Goal: Task Accomplishment & Management: Complete application form

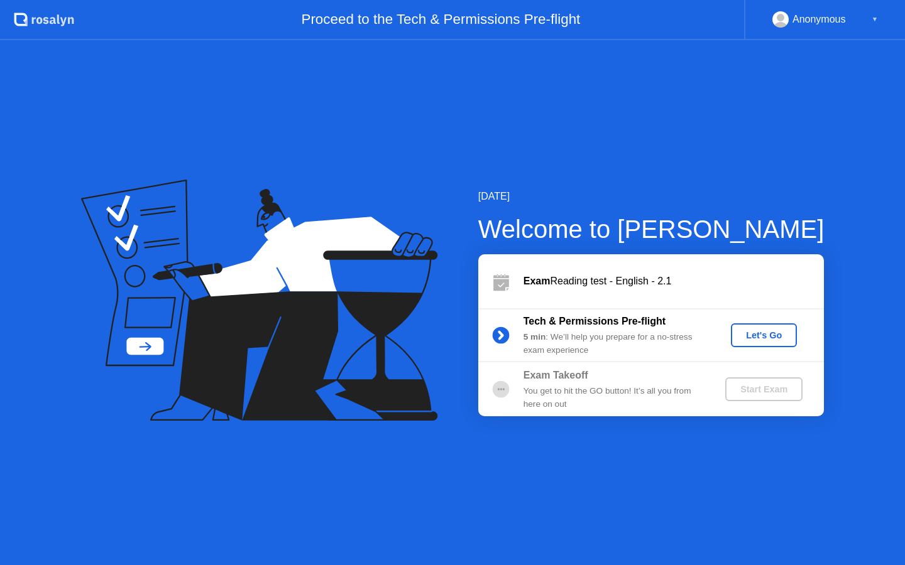
click at [766, 334] on div "Let's Go" at bounding box center [764, 335] width 56 height 10
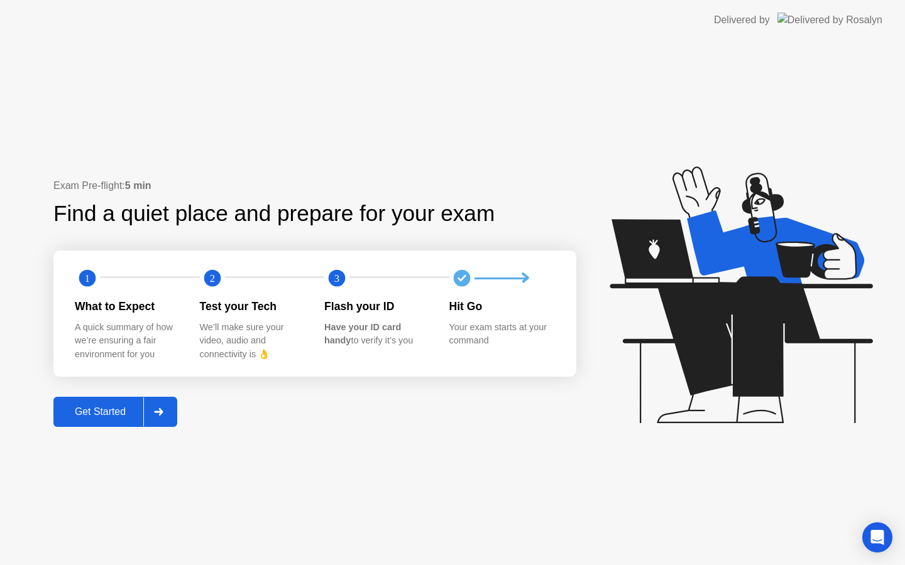
click at [109, 409] on div "Get Started" at bounding box center [100, 411] width 86 height 11
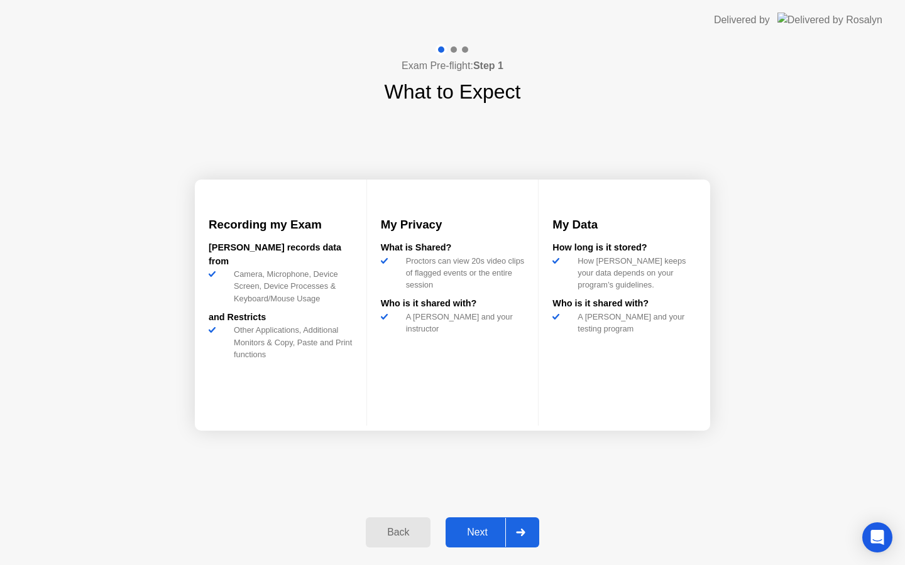
click at [462, 537] on div "Next" at bounding box center [477, 532] width 56 height 11
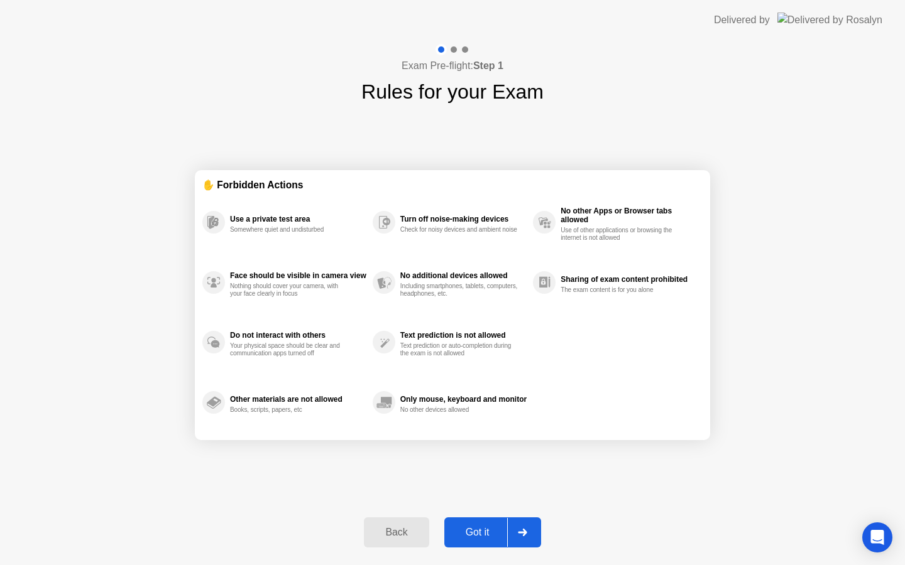
click at [476, 531] on div "Got it" at bounding box center [477, 532] width 59 height 11
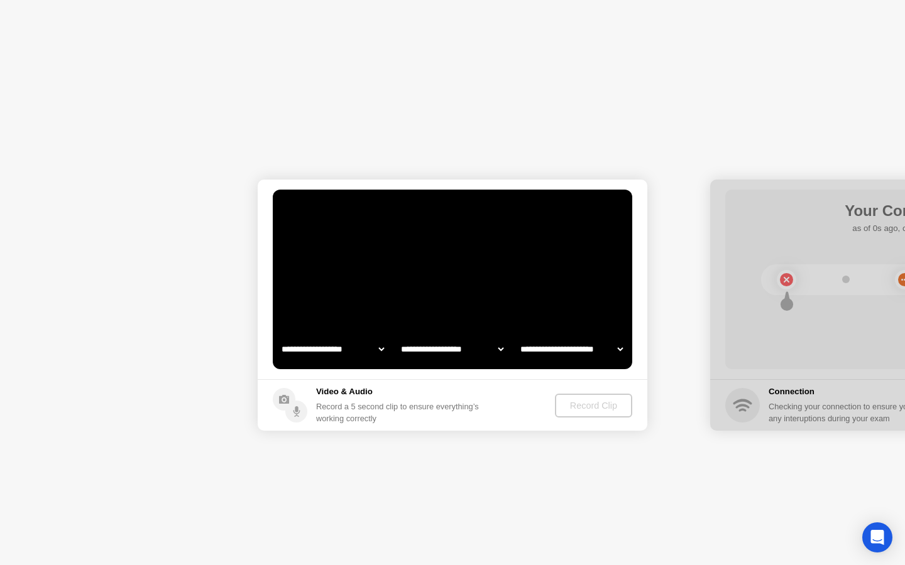
select select "**********"
select select "*******"
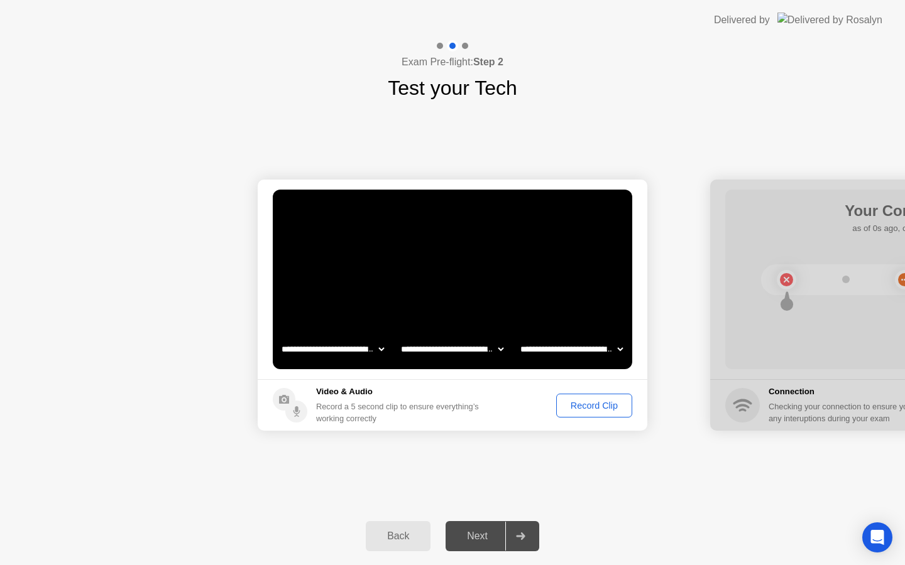
click at [594, 402] on div "Record Clip" at bounding box center [593, 406] width 67 height 10
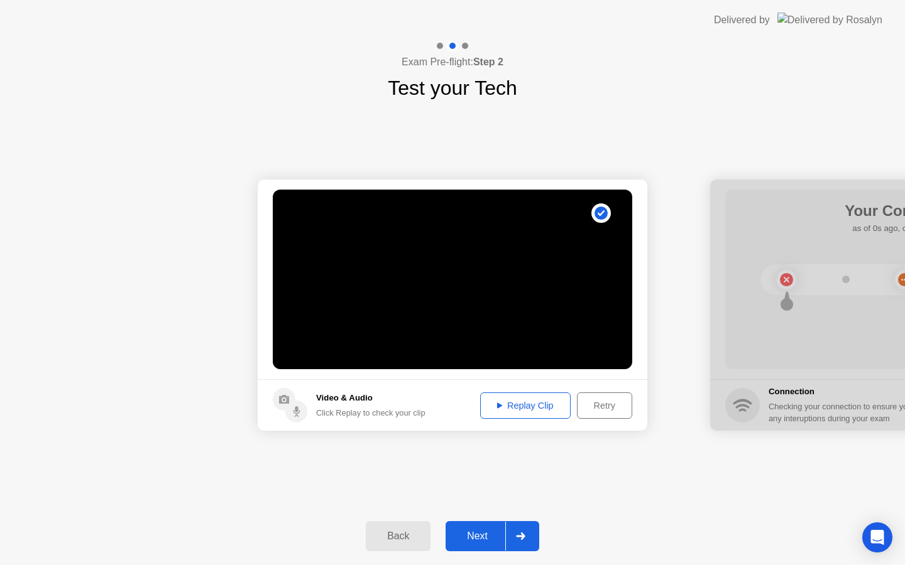
click at [529, 403] on div "Replay Clip" at bounding box center [525, 406] width 82 height 10
click at [477, 538] on div "Next" at bounding box center [477, 536] width 56 height 11
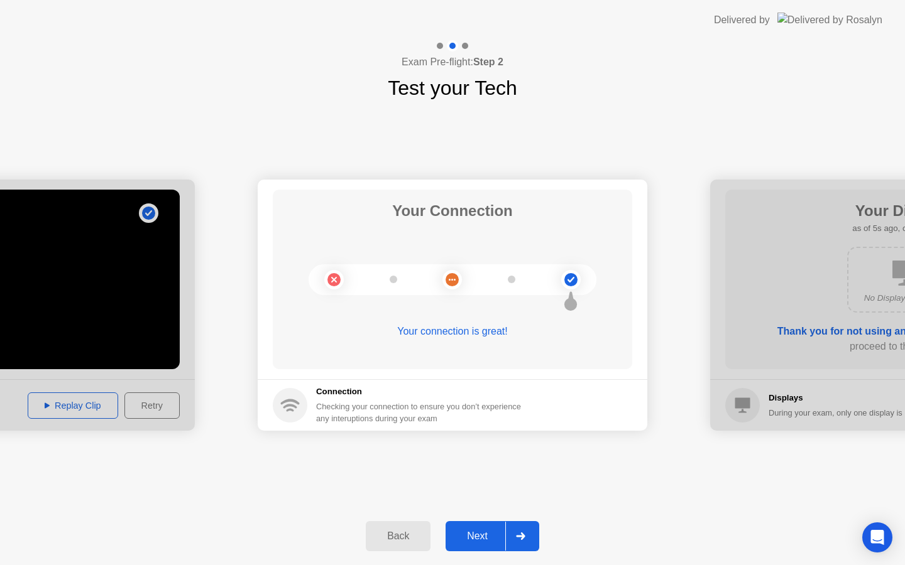
click at [476, 542] on div "Next" at bounding box center [477, 536] width 56 height 11
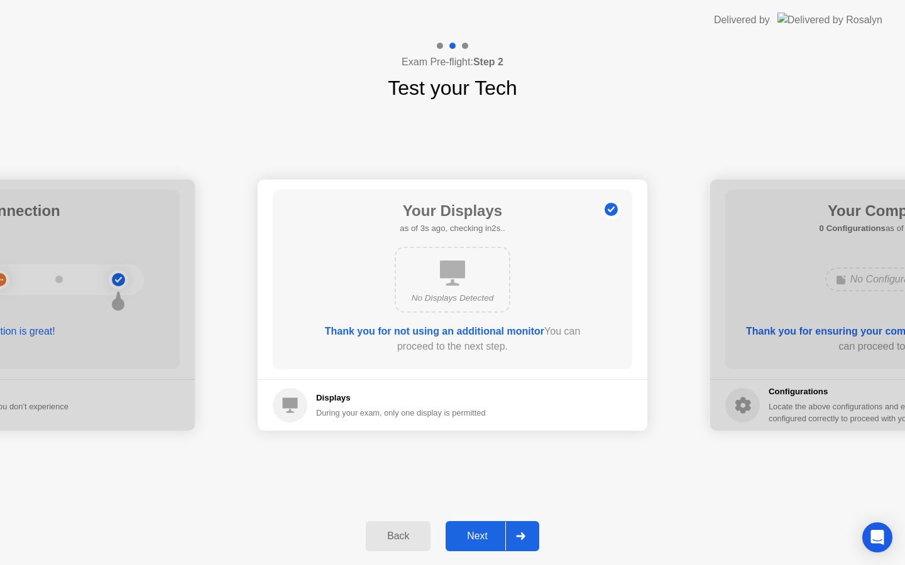
click at [477, 537] on div "Next" at bounding box center [477, 536] width 56 height 11
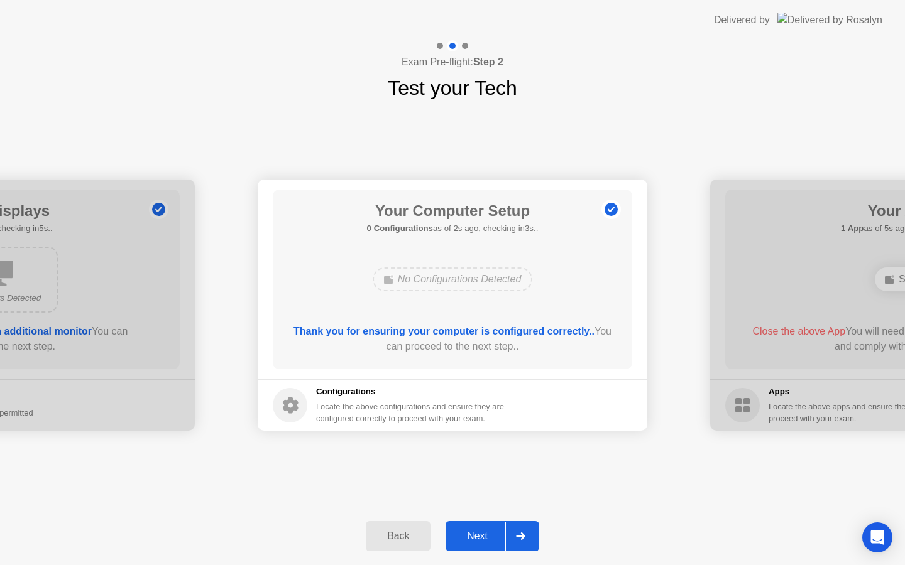
click at [477, 537] on div "Next" at bounding box center [477, 536] width 56 height 11
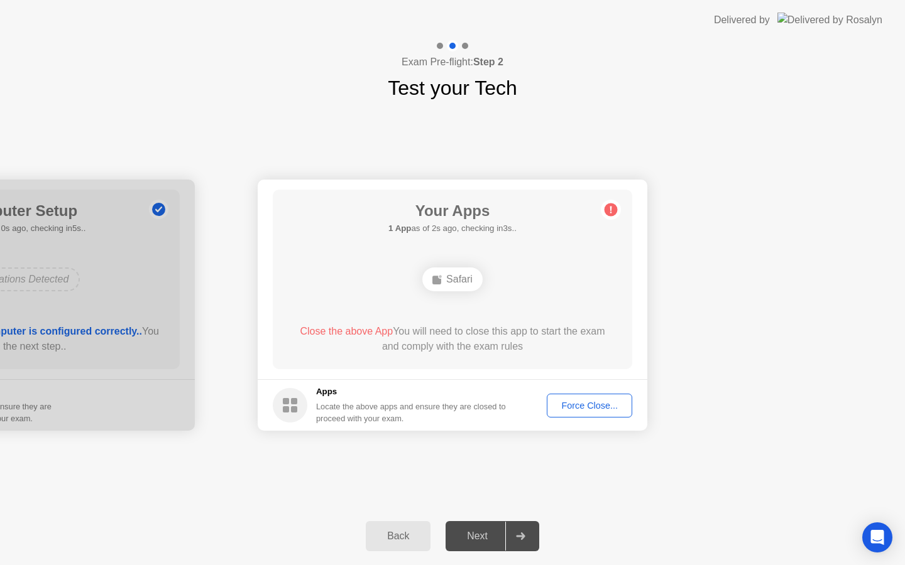
click at [565, 411] on div "Force Close..." at bounding box center [589, 406] width 77 height 10
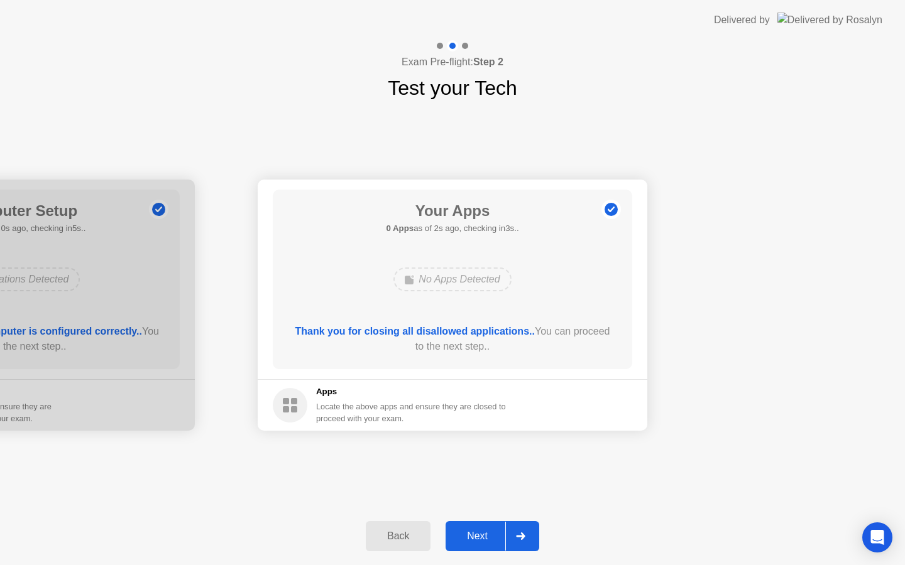
click at [474, 538] on div "Next" at bounding box center [477, 536] width 56 height 11
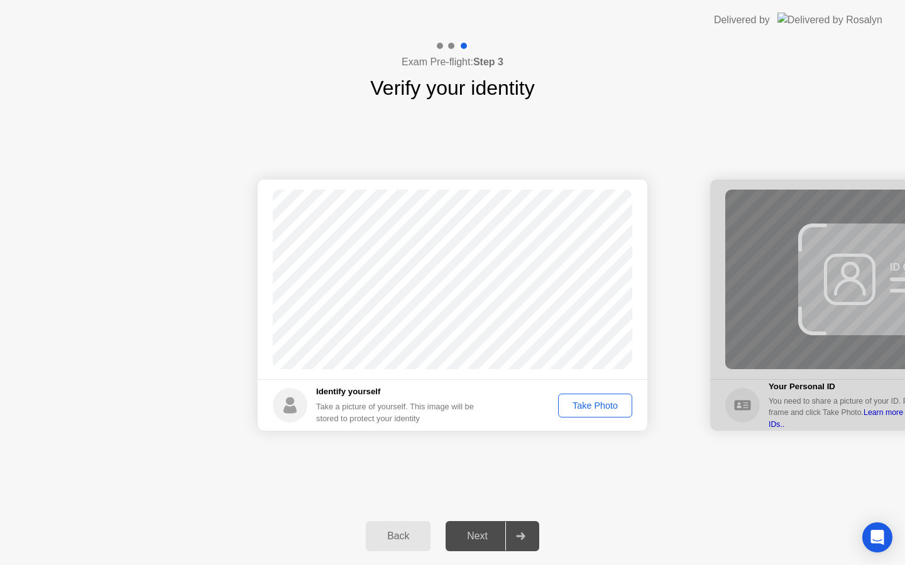
click at [591, 407] on div "Take Photo" at bounding box center [594, 406] width 65 height 10
click at [477, 535] on div "Next" at bounding box center [477, 536] width 56 height 11
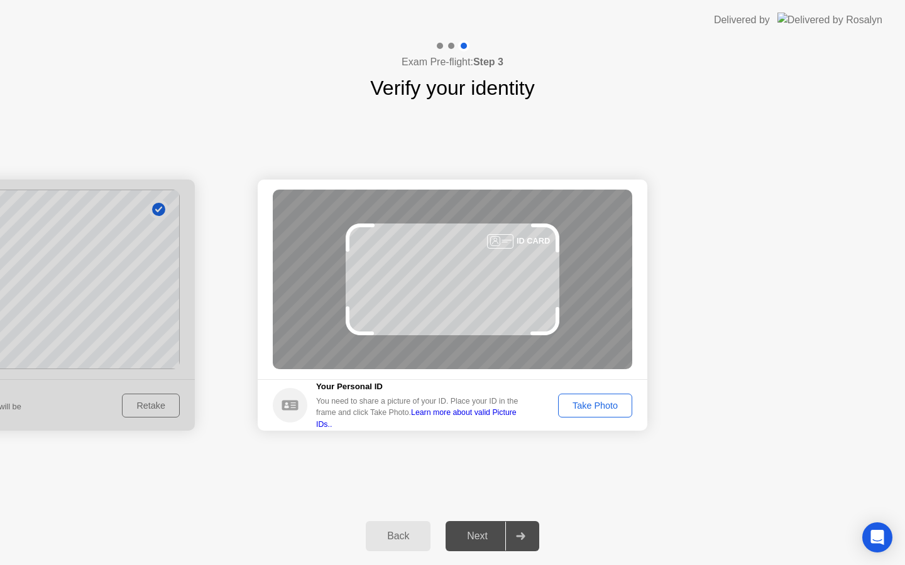
click at [587, 410] on div "Take Photo" at bounding box center [594, 406] width 65 height 10
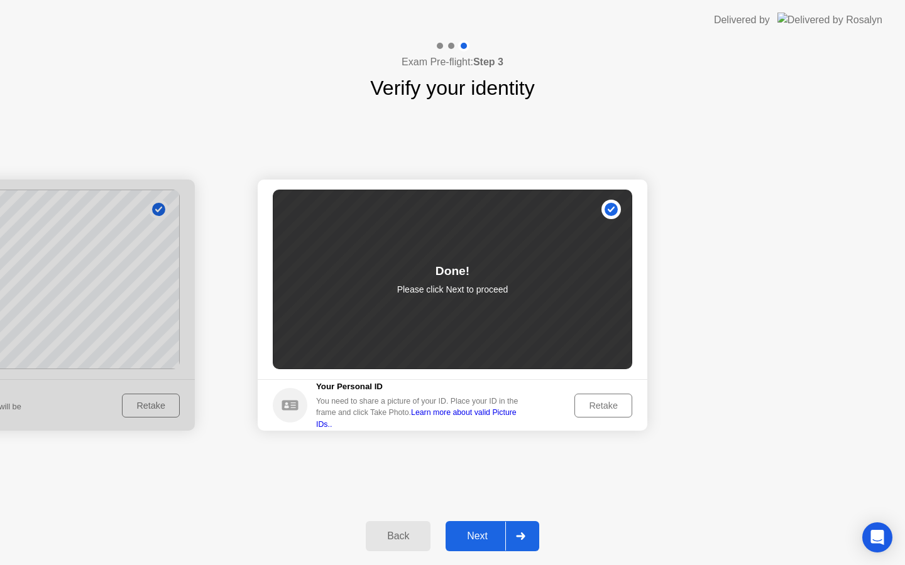
click at [468, 540] on div "Next" at bounding box center [477, 536] width 56 height 11
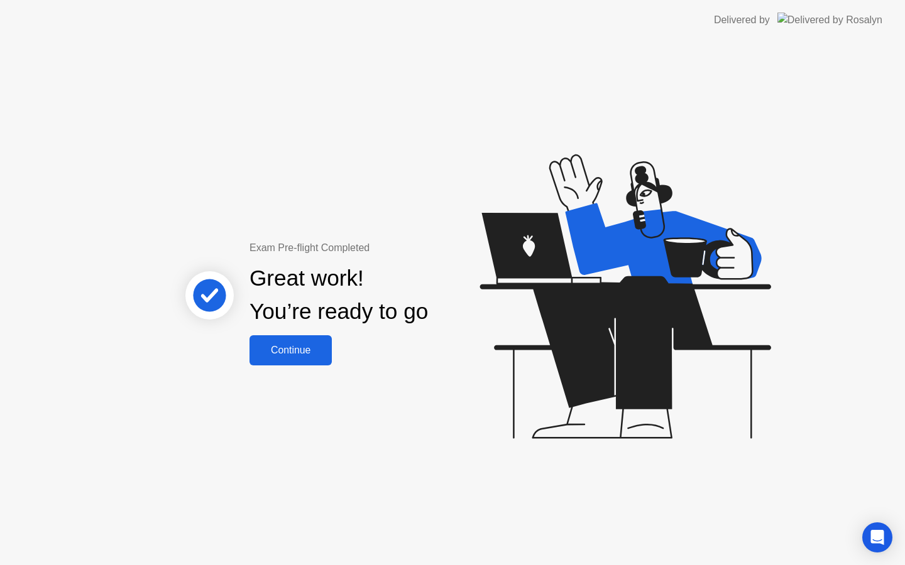
click at [301, 352] on div "Continue" at bounding box center [290, 350] width 75 height 11
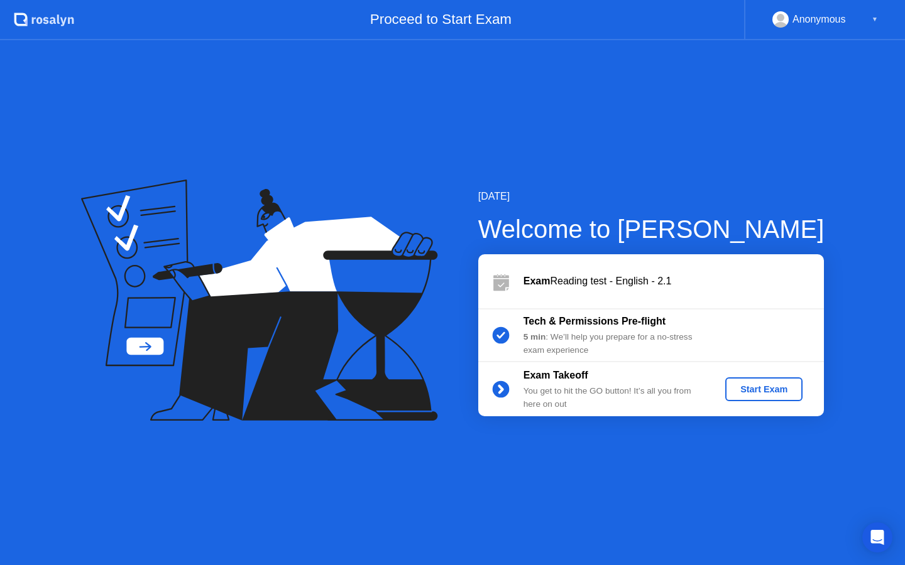
click at [753, 395] on div "Start Exam" at bounding box center [763, 389] width 67 height 10
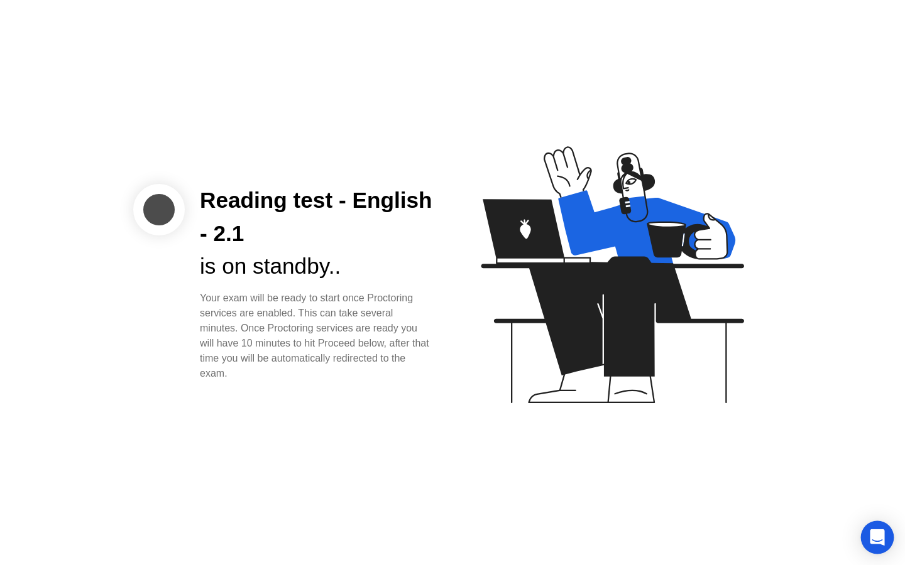
click at [875, 541] on icon "Open Intercom Messenger" at bounding box center [877, 538] width 16 height 16
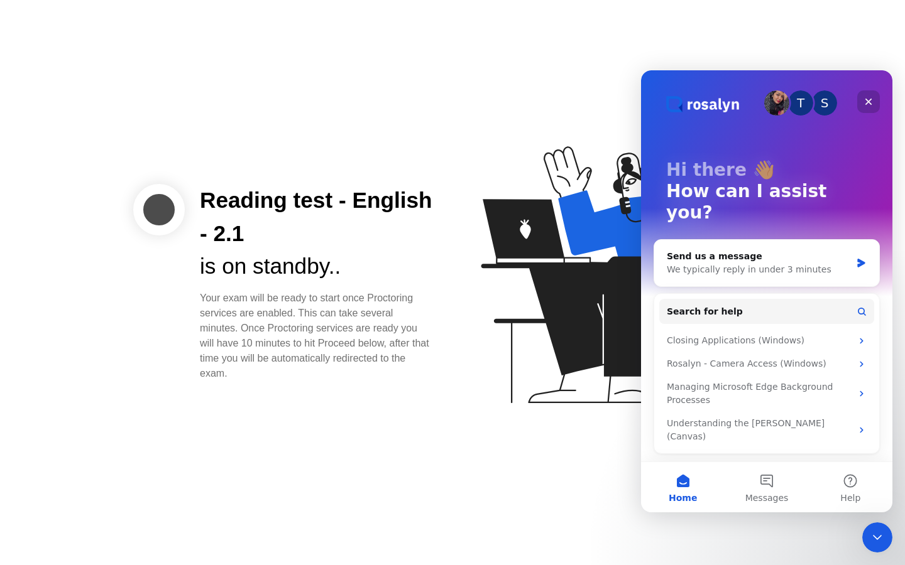
click at [869, 102] on icon "Close" at bounding box center [868, 102] width 10 height 10
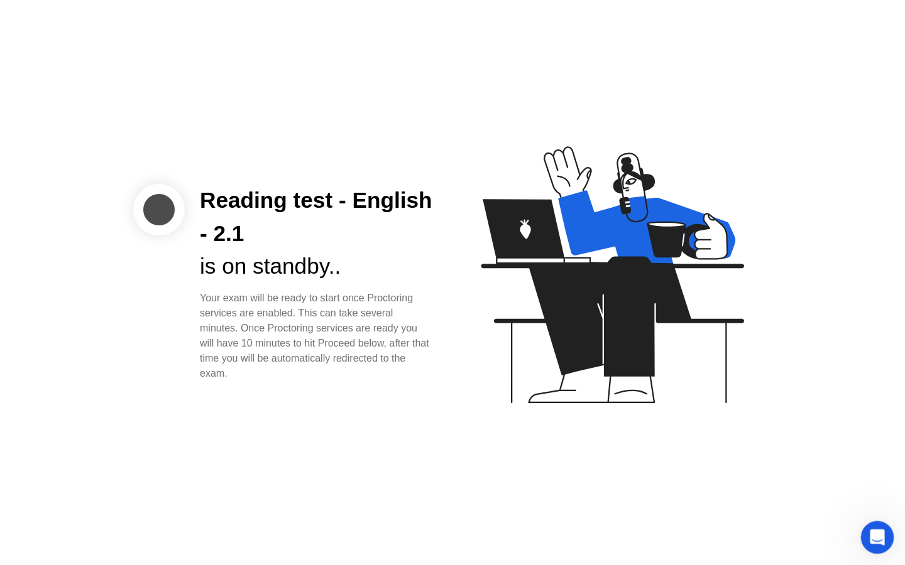
click at [880, 533] on icon "Open Intercom Messenger" at bounding box center [875, 536] width 21 height 21
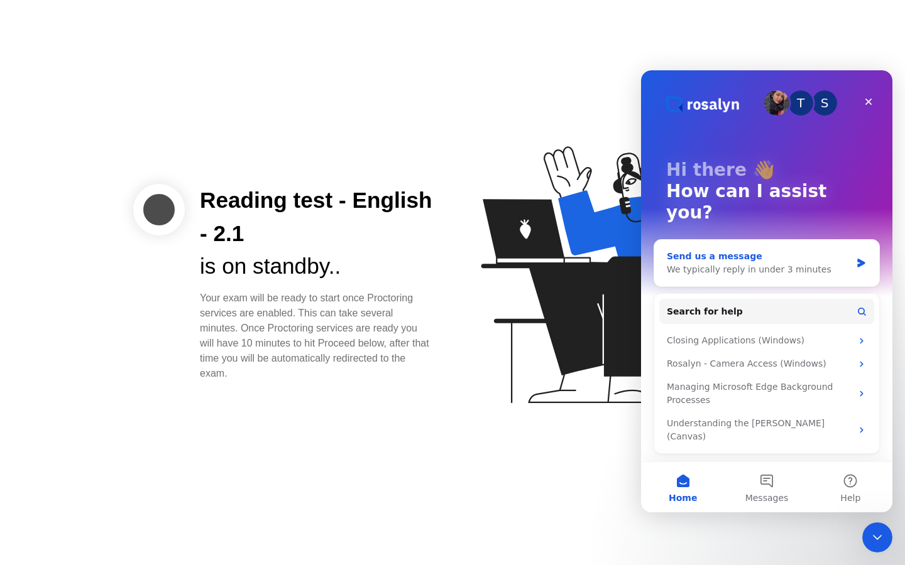
click at [708, 263] on div "We typically reply in under 3 minutes" at bounding box center [759, 269] width 184 height 13
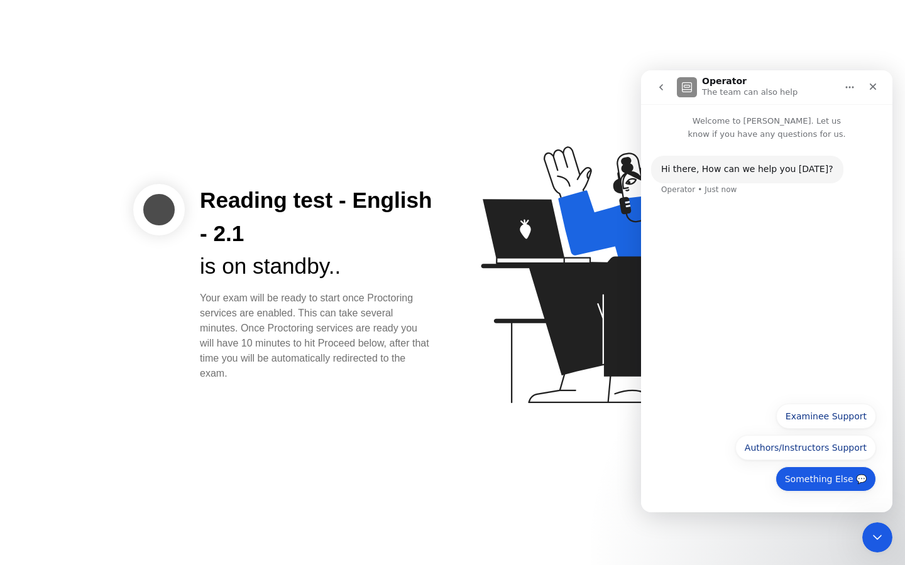
click at [802, 484] on button "Something Else 💬" at bounding box center [825, 479] width 101 height 25
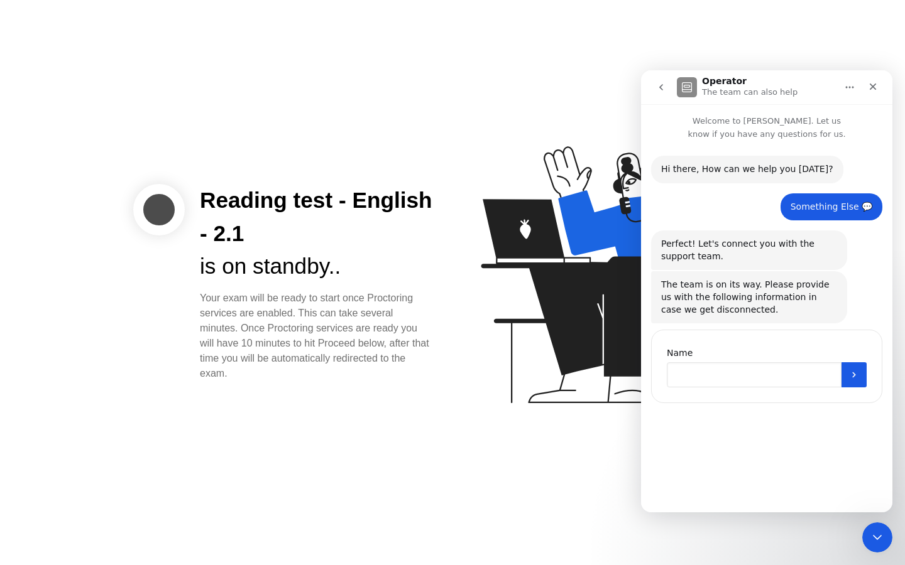
click at [687, 369] on input "Name" at bounding box center [754, 374] width 175 height 25
type input "**********"
click at [852, 376] on icon "Submit" at bounding box center [854, 375] width 10 height 10
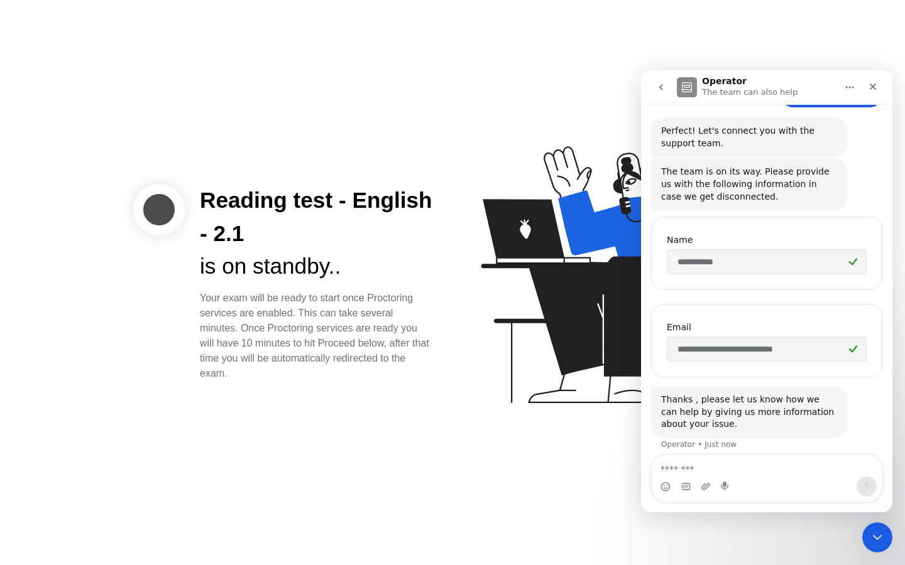
scroll to position [123, 0]
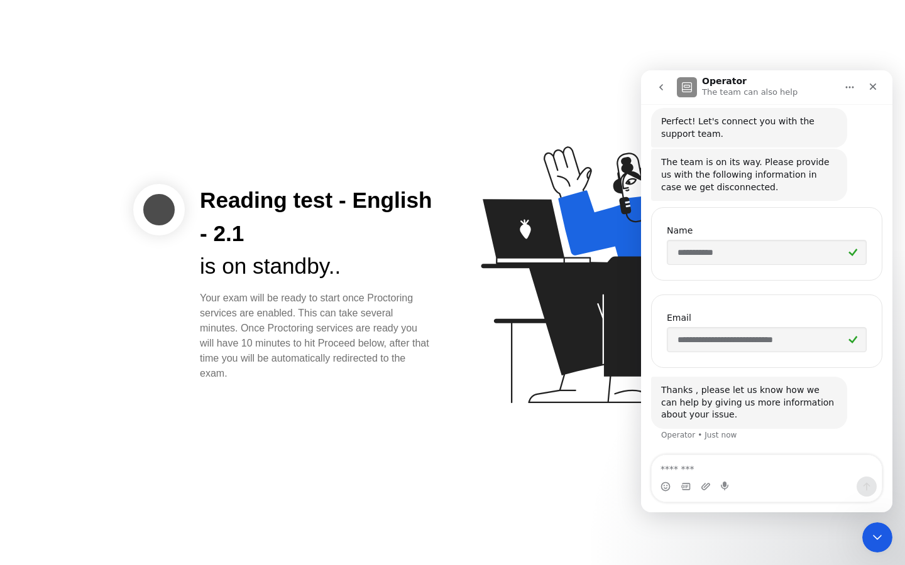
click at [676, 469] on textarea "Message…" at bounding box center [766, 465] width 230 height 21
click at [765, 472] on textarea "**********" at bounding box center [766, 465] width 230 height 21
click at [672, 470] on textarea "**********" at bounding box center [766, 465] width 230 height 21
type textarea "**********"
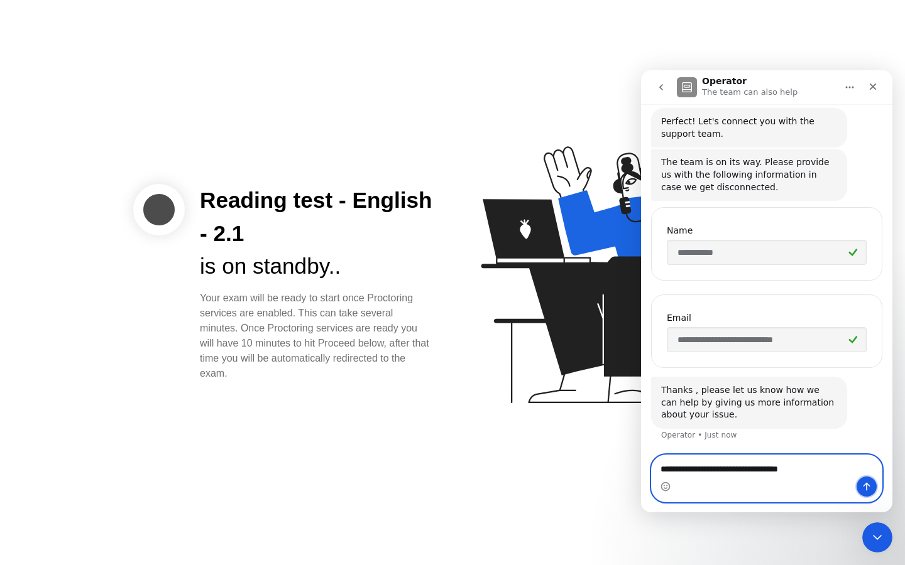
click at [861, 486] on button "Send a message…" at bounding box center [866, 487] width 20 height 20
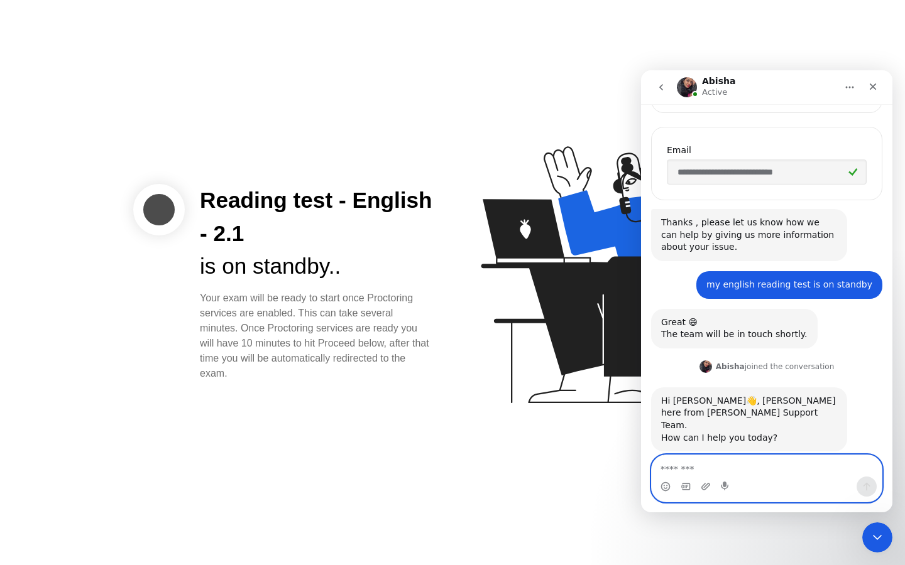
scroll to position [300, 0]
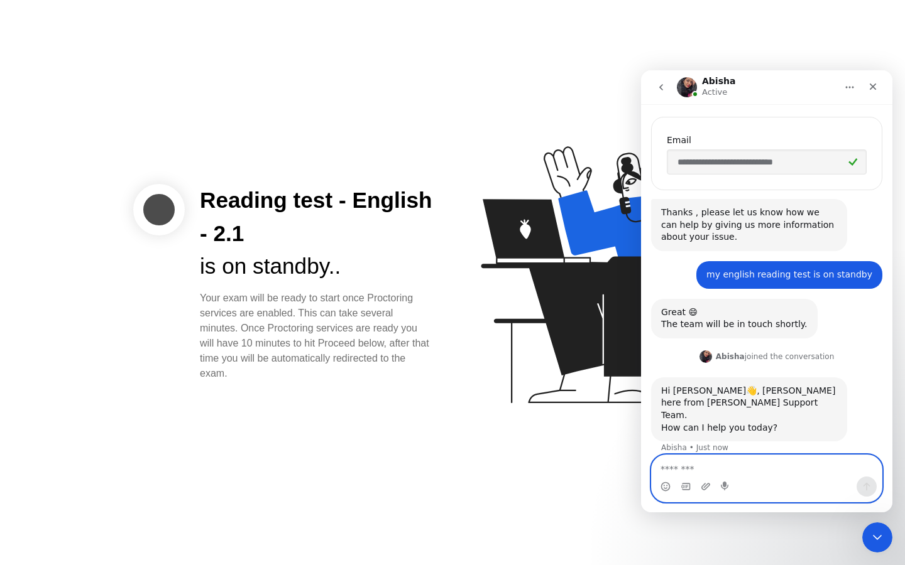
click at [672, 466] on textarea "Message…" at bounding box center [766, 465] width 230 height 21
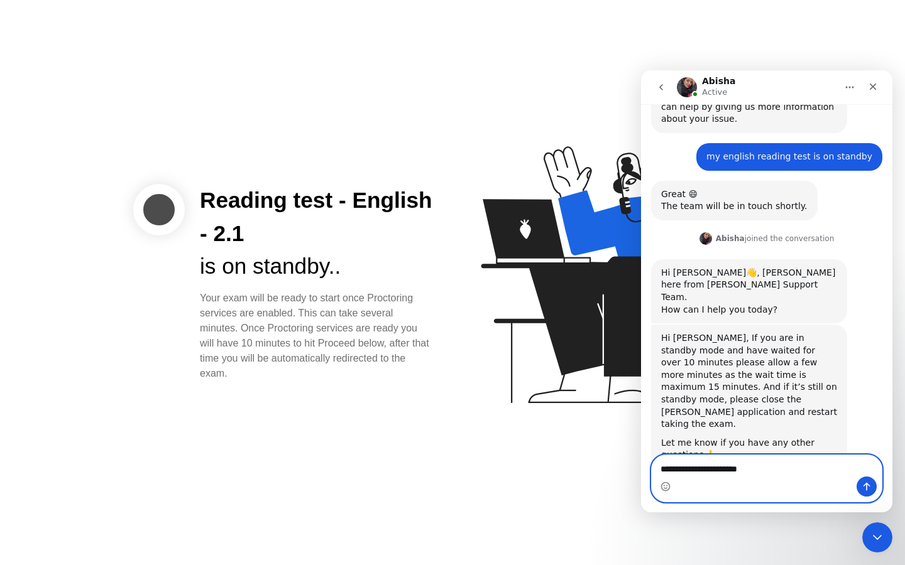
scroll to position [422, 0]
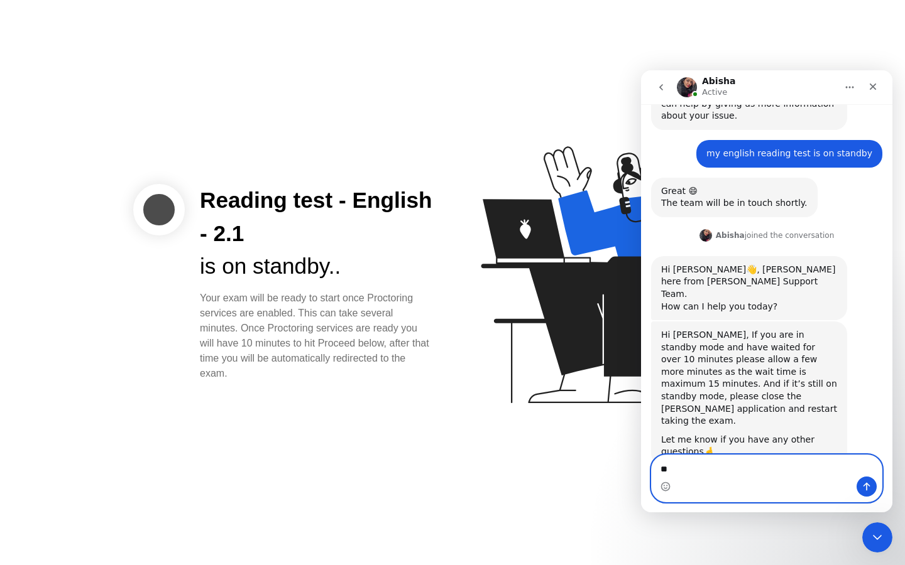
type textarea "*"
type textarea "**"
click at [871, 484] on button "Send a message…" at bounding box center [866, 487] width 20 height 20
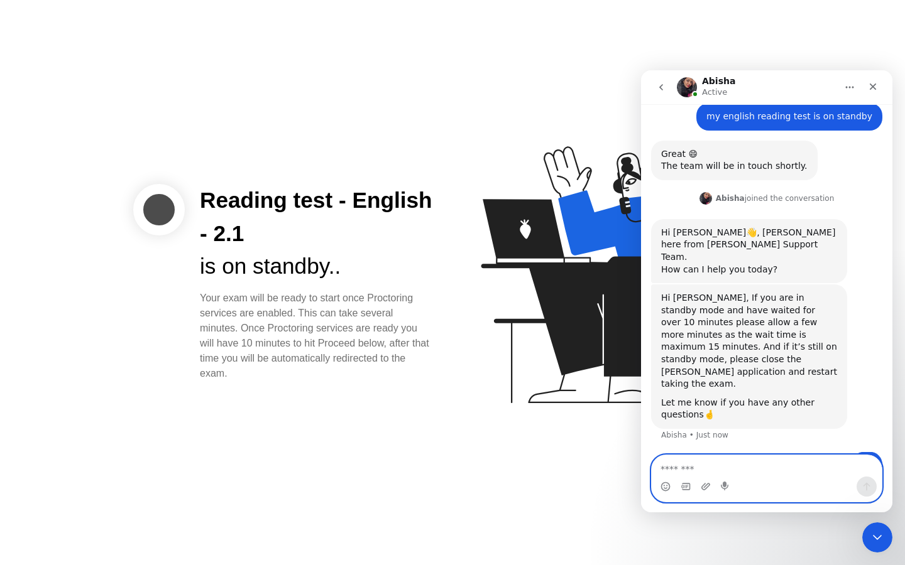
scroll to position [459, 0]
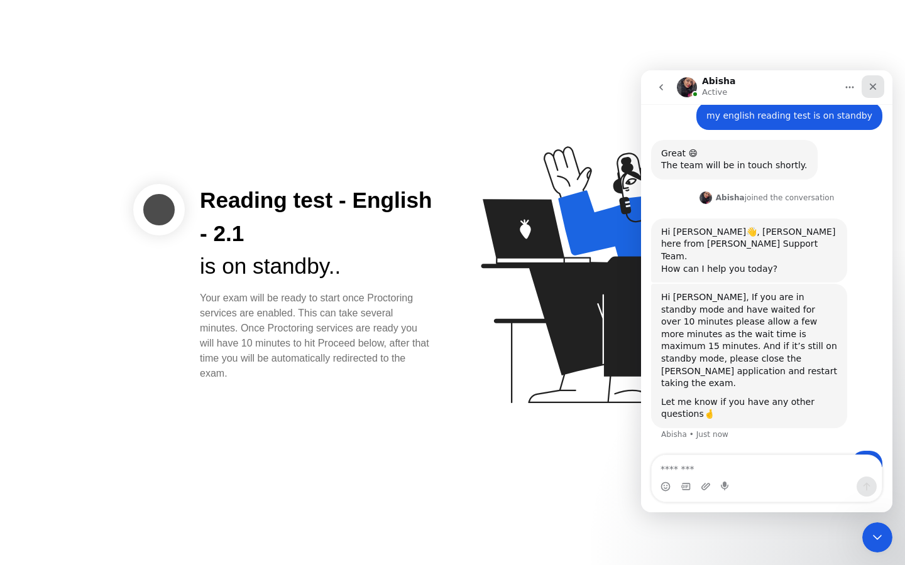
click at [871, 87] on icon "Close" at bounding box center [872, 87] width 7 height 7
